Goal: Check status

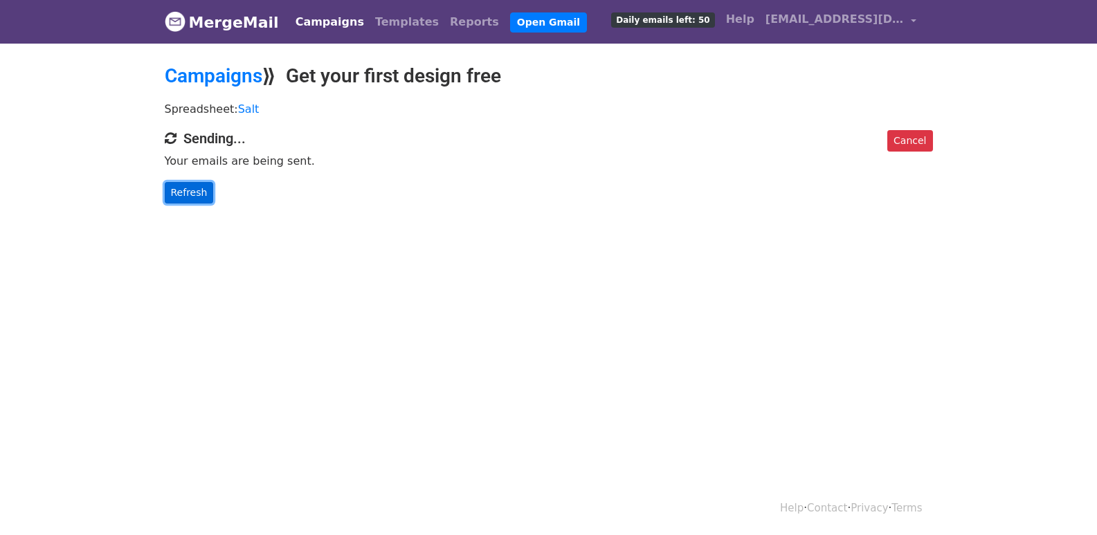
click at [196, 189] on link "Refresh" at bounding box center [189, 192] width 49 height 21
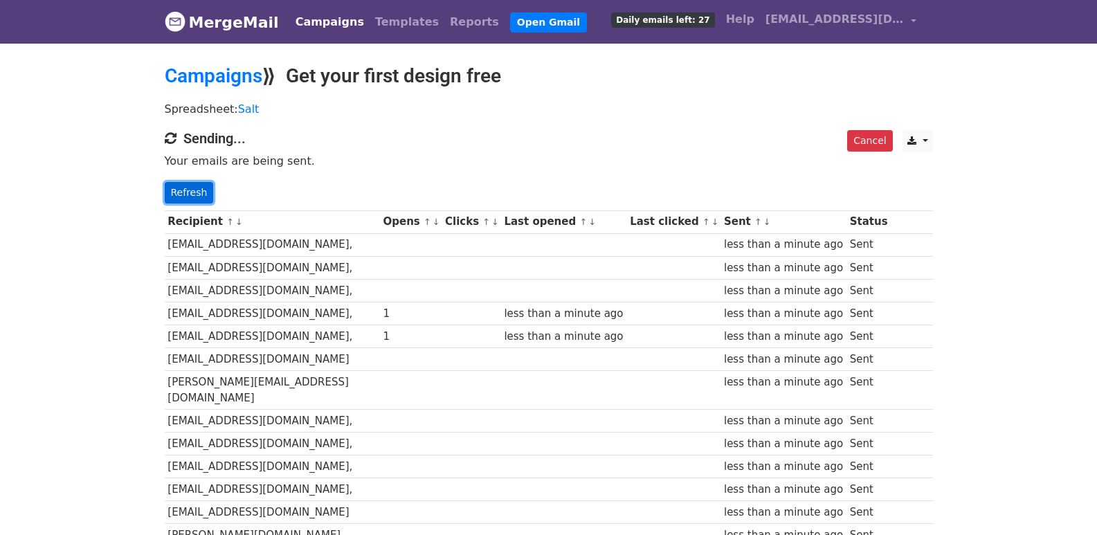
click at [172, 194] on link "Refresh" at bounding box center [189, 192] width 49 height 21
click at [180, 187] on link "Refresh" at bounding box center [189, 192] width 49 height 21
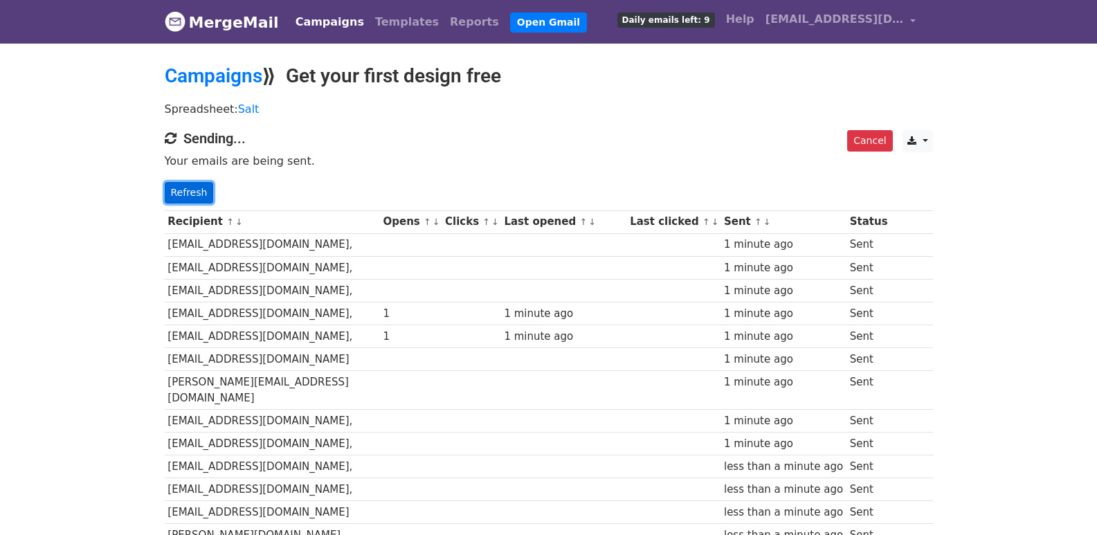
click at [198, 197] on link "Refresh" at bounding box center [189, 192] width 49 height 21
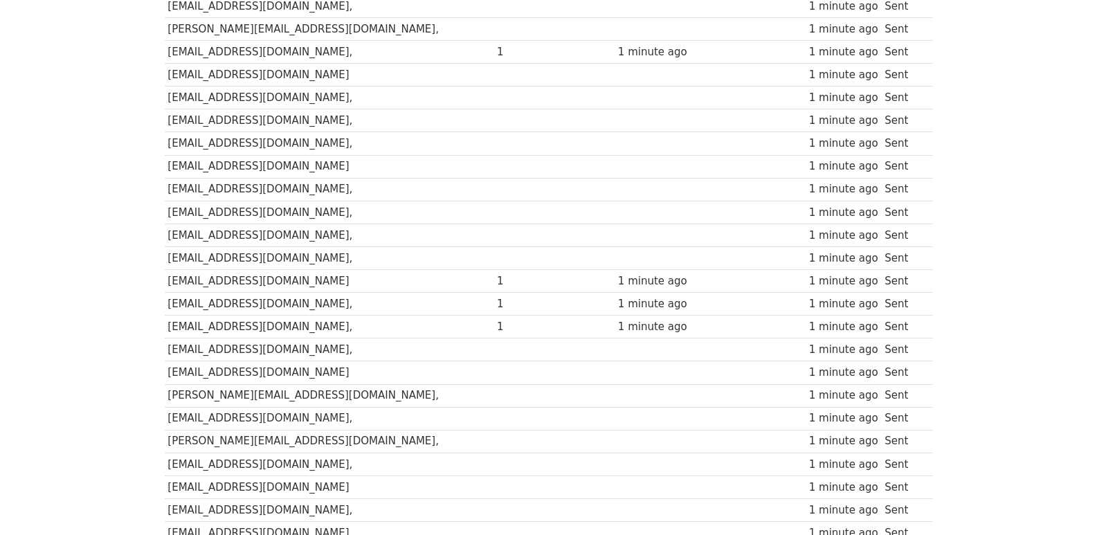
scroll to position [963, 0]
